Goal: Information Seeking & Learning: Learn about a topic

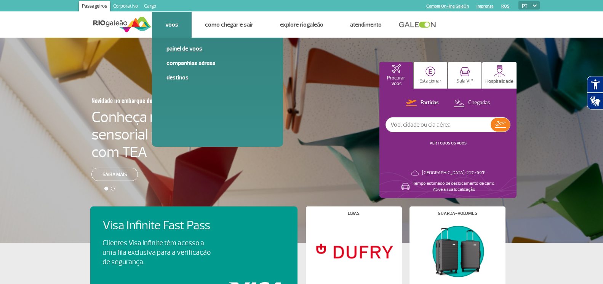
click at [172, 49] on link "Painel de voos" at bounding box center [217, 49] width 102 height 8
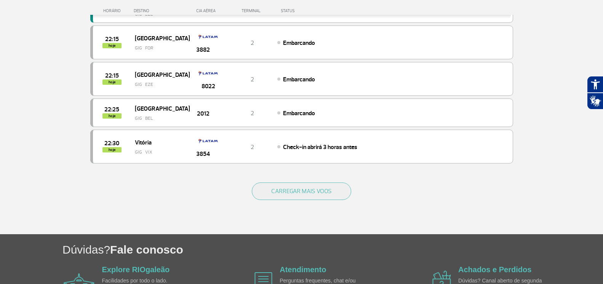
scroll to position [747, 0]
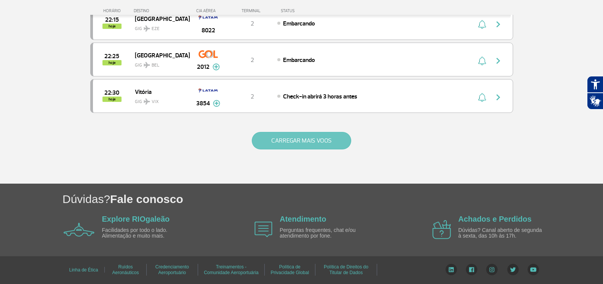
click at [303, 140] on button "CARREGAR MAIS VOOS" at bounding box center [301, 141] width 99 height 18
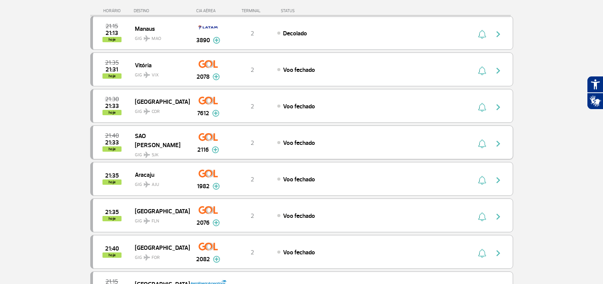
scroll to position [0, 0]
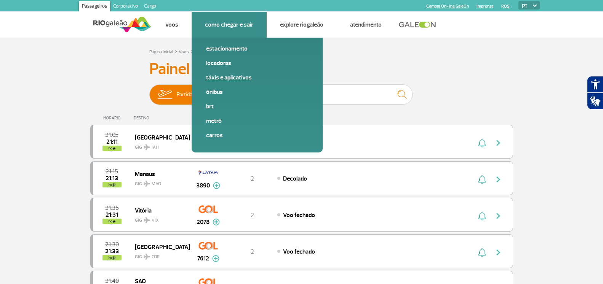
click at [226, 76] on link "Táxis e aplicativos" at bounding box center [257, 77] width 102 height 8
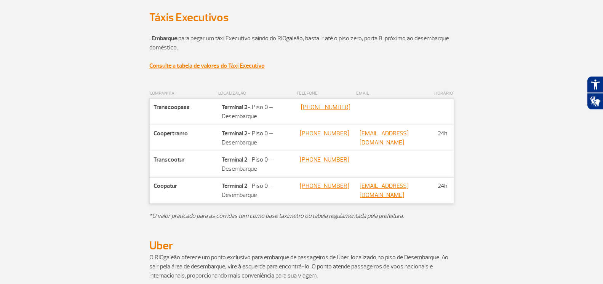
scroll to position [260, 0]
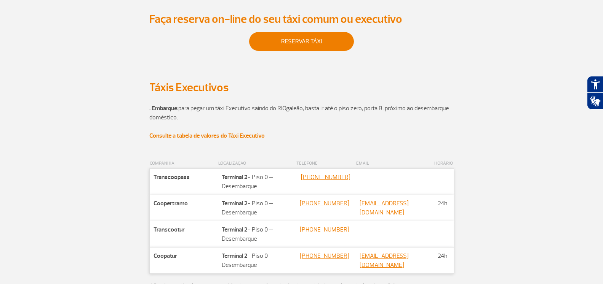
click at [245, 140] on strong "Consulte a tabela de valores do Táxi Executivo" at bounding box center [206, 136] width 115 height 8
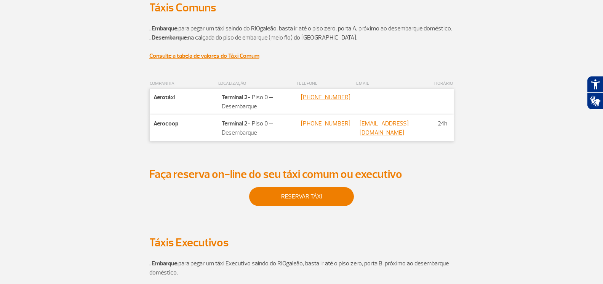
scroll to position [0, 0]
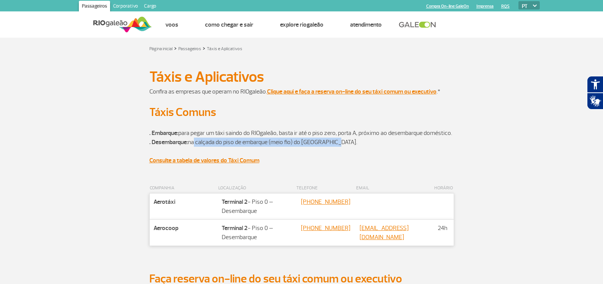
drag, startPoint x: 197, startPoint y: 150, endPoint x: 357, endPoint y: 150, distance: 160.3
click at [357, 150] on p ". Embarque: para pegar um táxi saindo do RIOgaleão, basta ir até o piso zero, p…" at bounding box center [301, 138] width 305 height 37
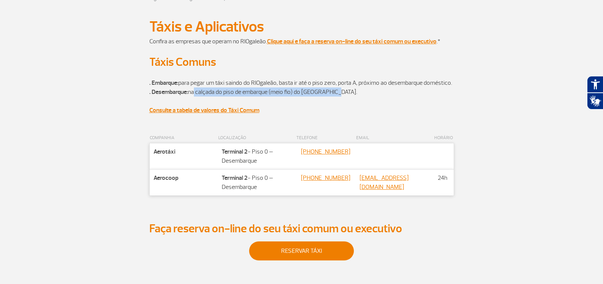
scroll to position [116, 0]
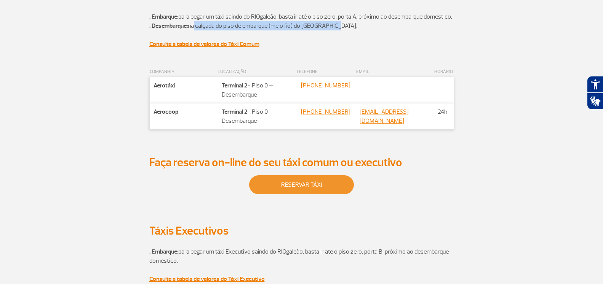
click at [303, 194] on link "reservar táxi" at bounding box center [301, 184] width 105 height 19
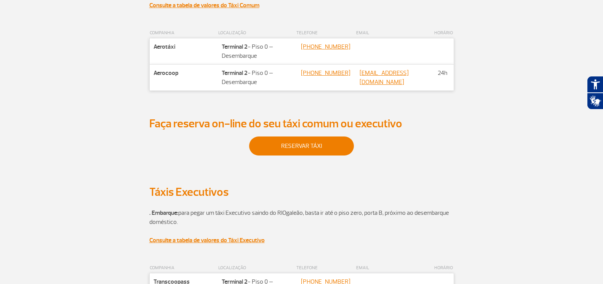
scroll to position [0, 0]
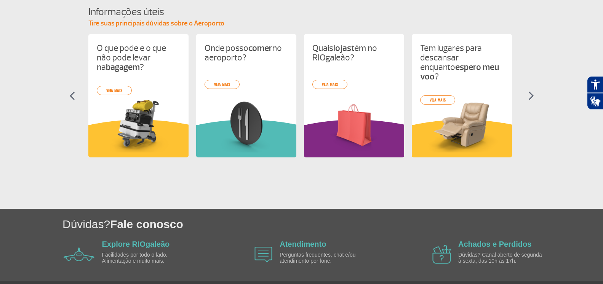
scroll to position [326, 0]
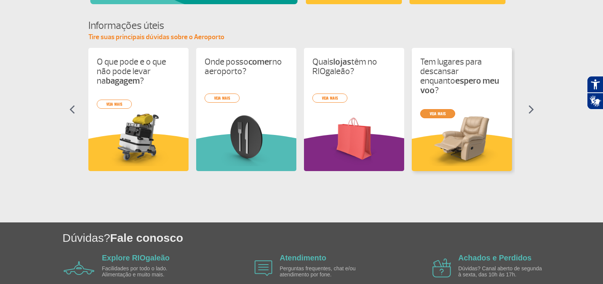
click at [438, 109] on link "veja mais" at bounding box center [437, 113] width 35 height 9
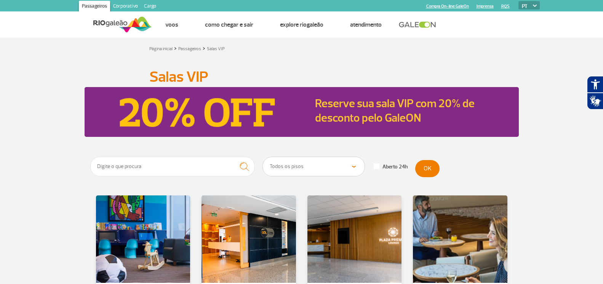
click at [128, 25] on img at bounding box center [122, 24] width 59 height 19
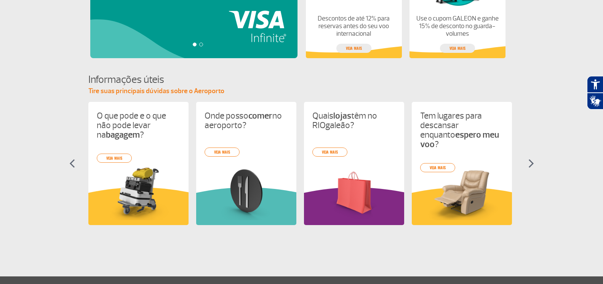
scroll to position [365, 0]
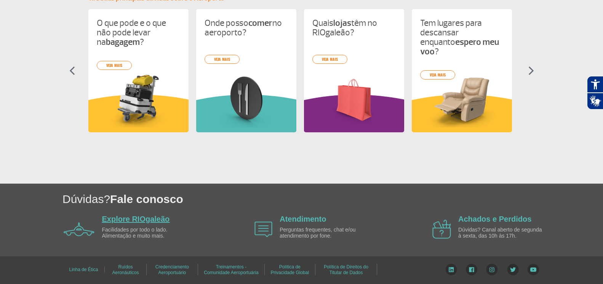
click at [140, 220] on link "Explore RIOgaleão" at bounding box center [136, 219] width 68 height 8
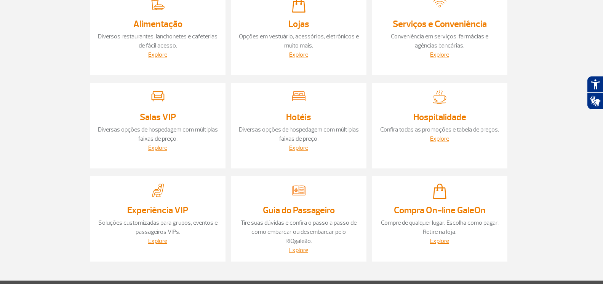
scroll to position [214, 0]
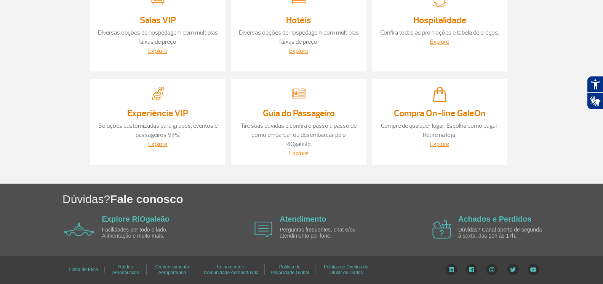
click at [292, 155] on link "Explore" at bounding box center [298, 154] width 19 height 8
